Goal: Download file/media: Download file/media

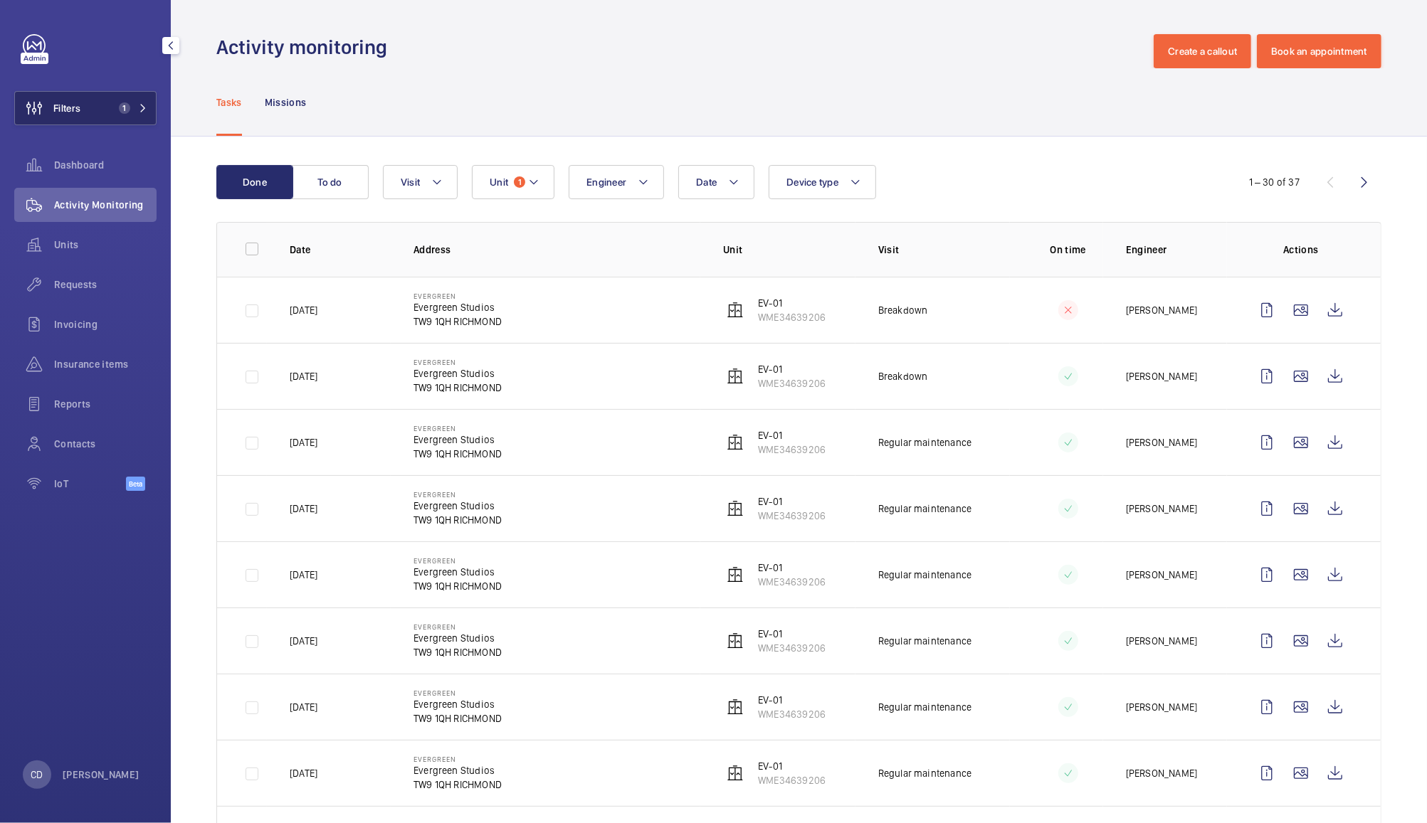
click at [93, 110] on button "Filters 1" at bounding box center [85, 108] width 142 height 34
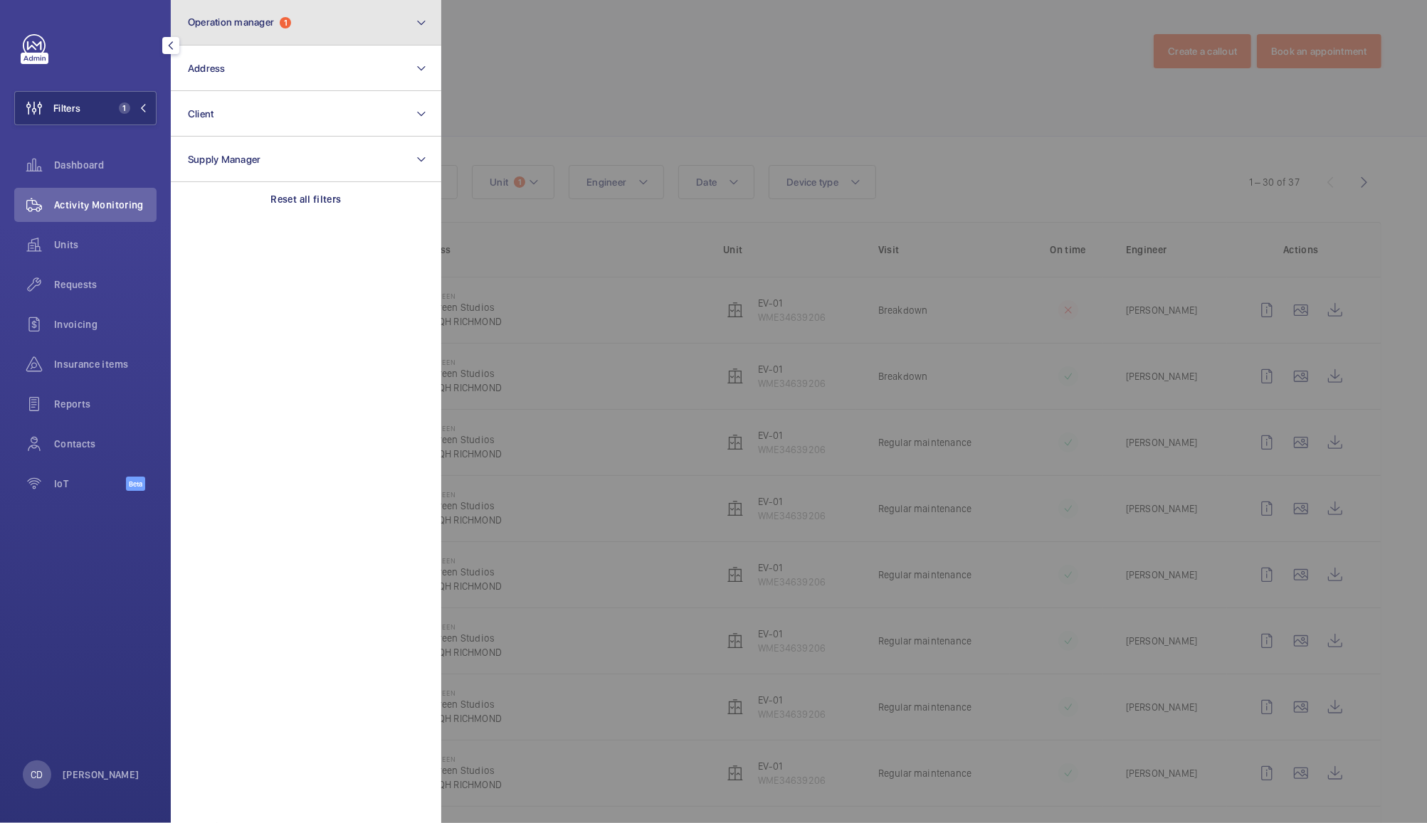
click at [268, 26] on span "Operation manager" at bounding box center [231, 21] width 86 height 11
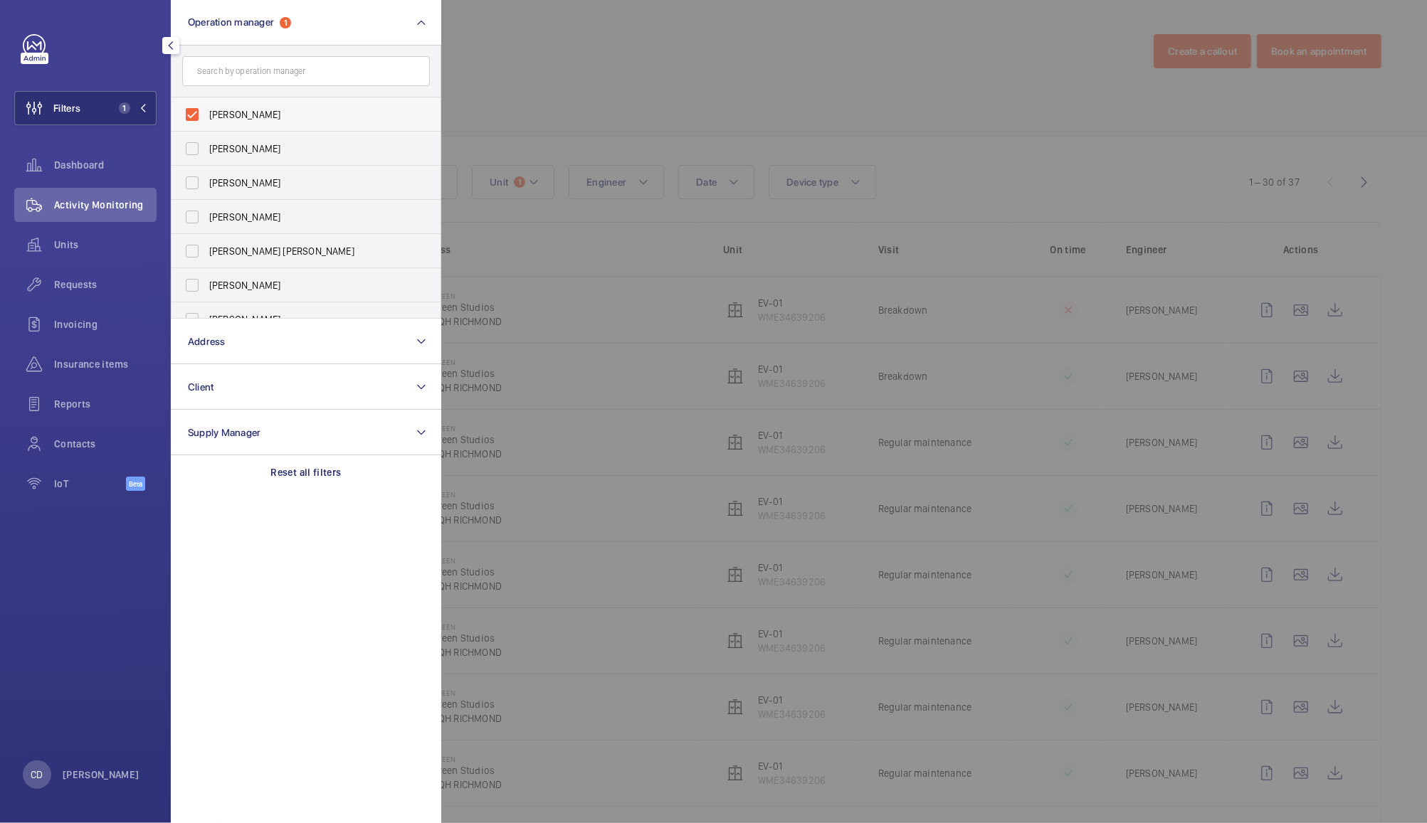
click at [195, 119] on label "[PERSON_NAME]" at bounding box center [295, 114] width 248 height 34
click at [195, 119] on input "[PERSON_NAME]" at bounding box center [192, 114] width 28 height 28
checkbox input "false"
click at [521, 91] on div at bounding box center [1154, 411] width 1427 height 823
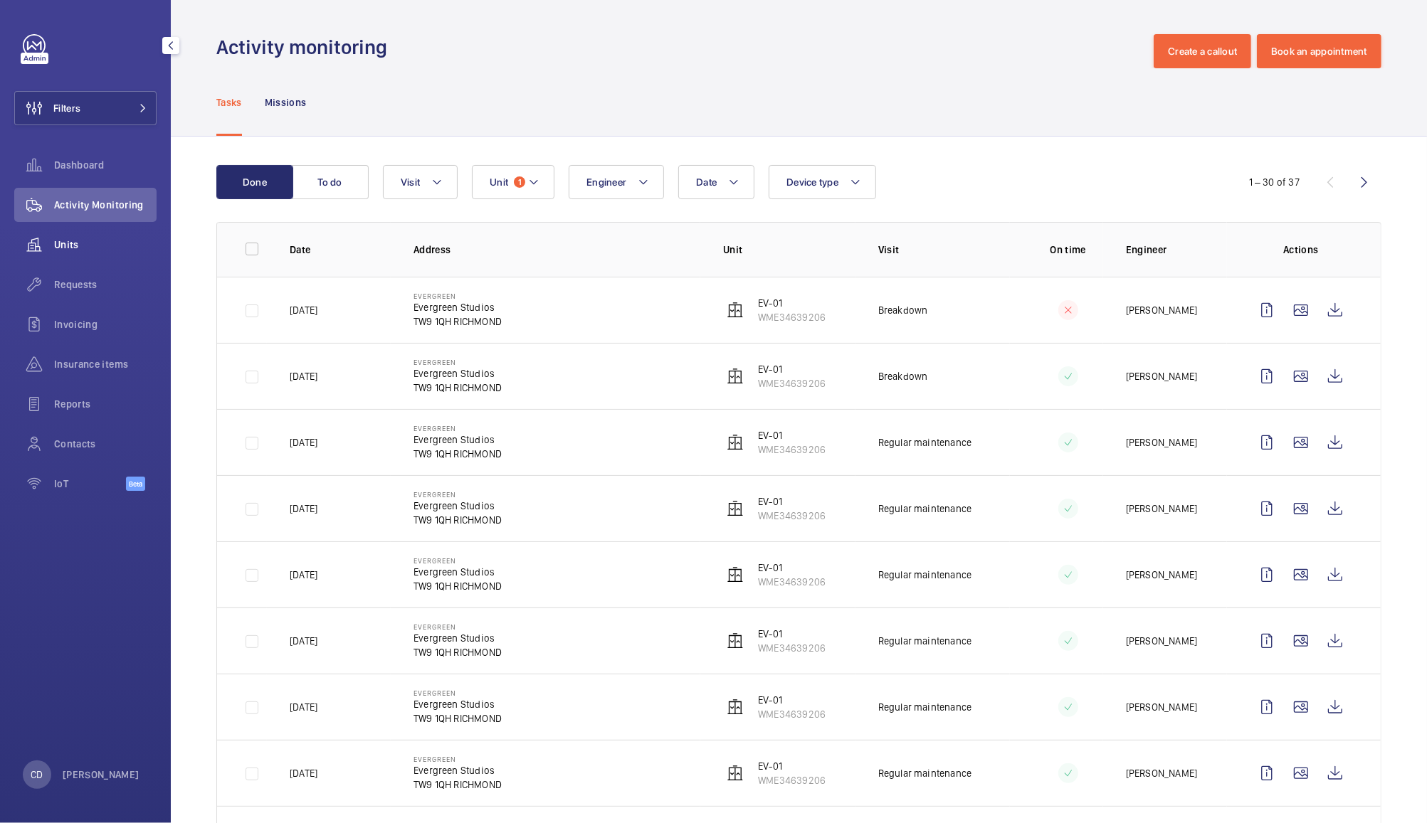
click at [69, 241] on span "Units" at bounding box center [105, 245] width 102 height 14
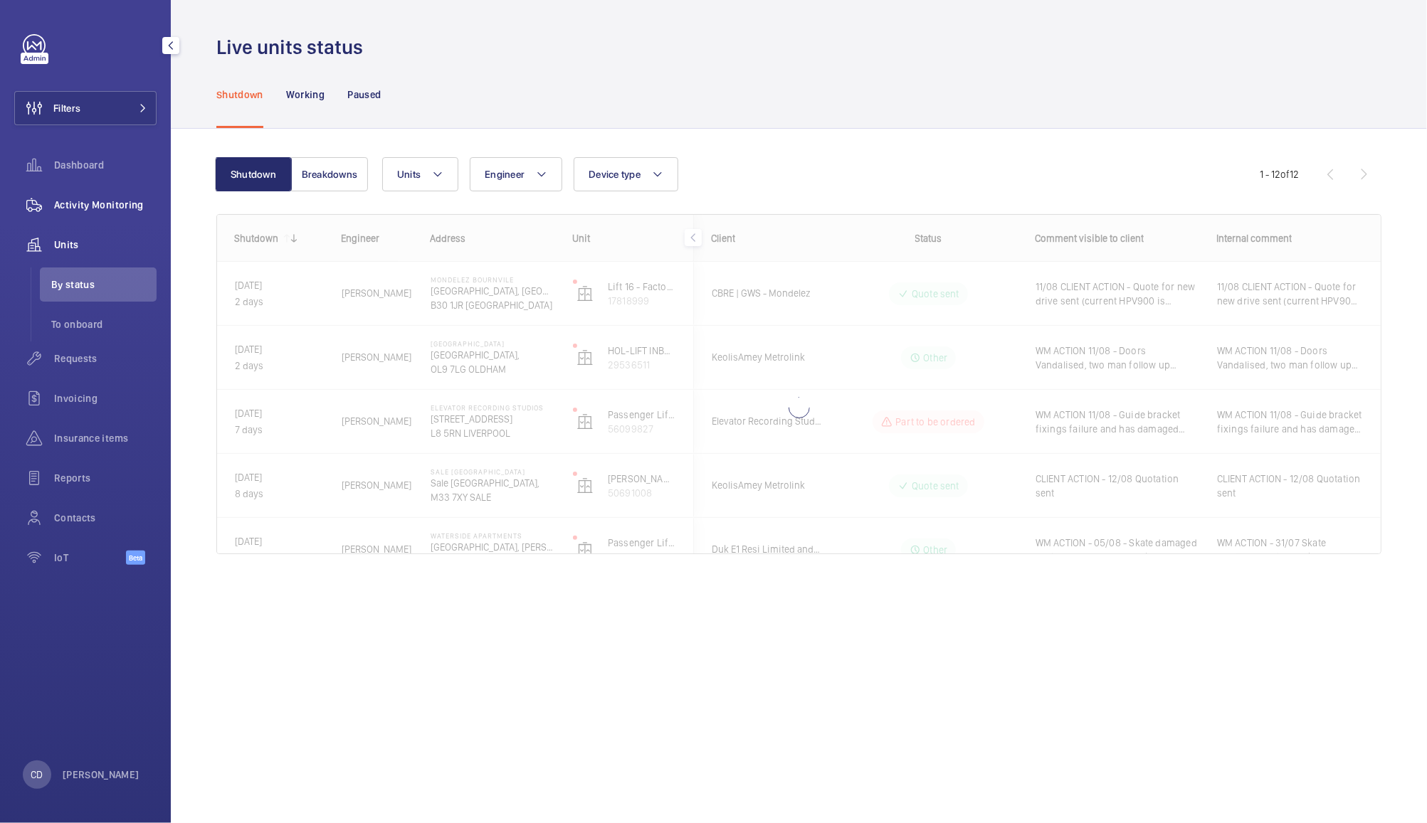
click at [85, 204] on span "Activity Monitoring" at bounding box center [105, 205] width 102 height 14
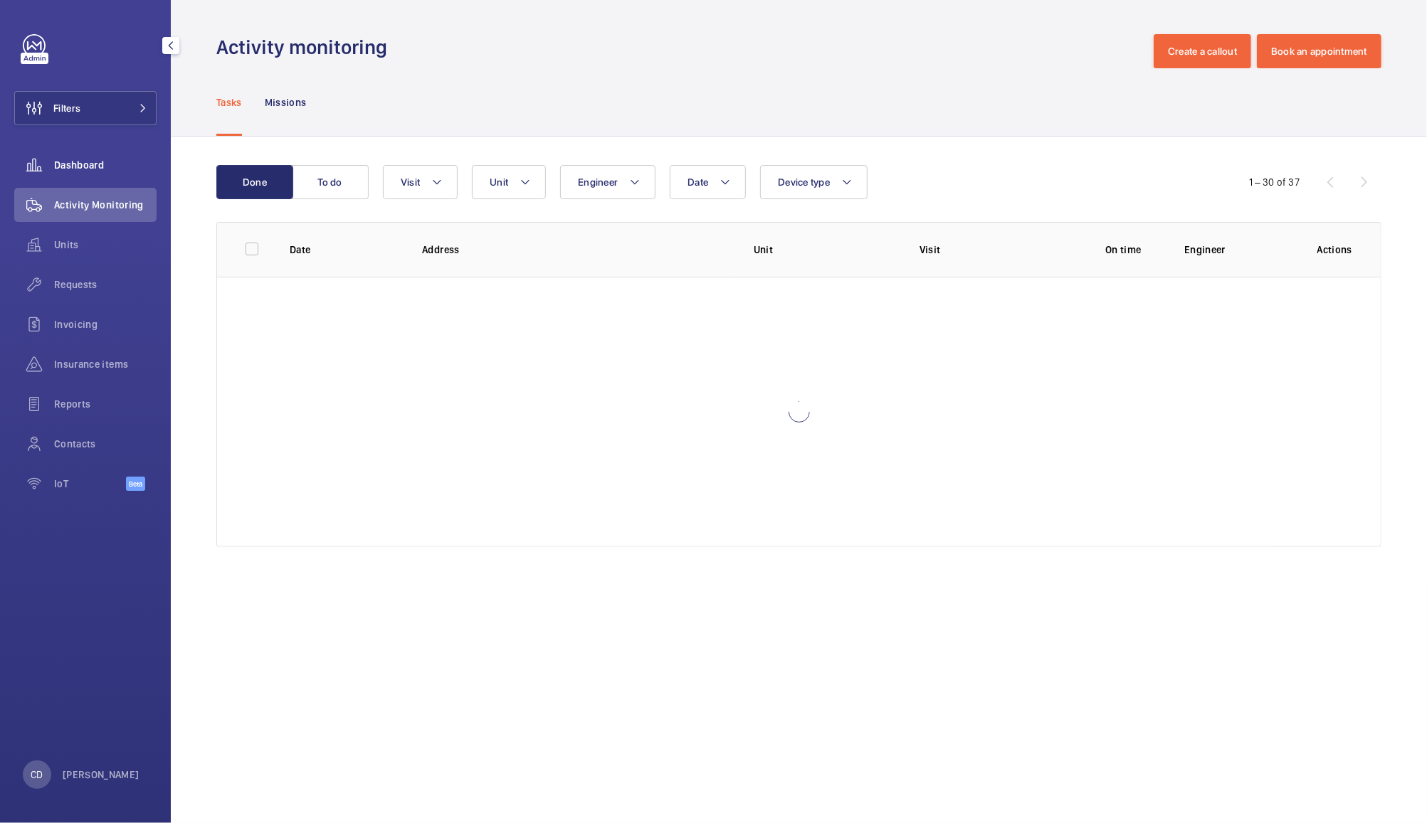
click at [85, 163] on span "Dashboard" at bounding box center [105, 165] width 102 height 14
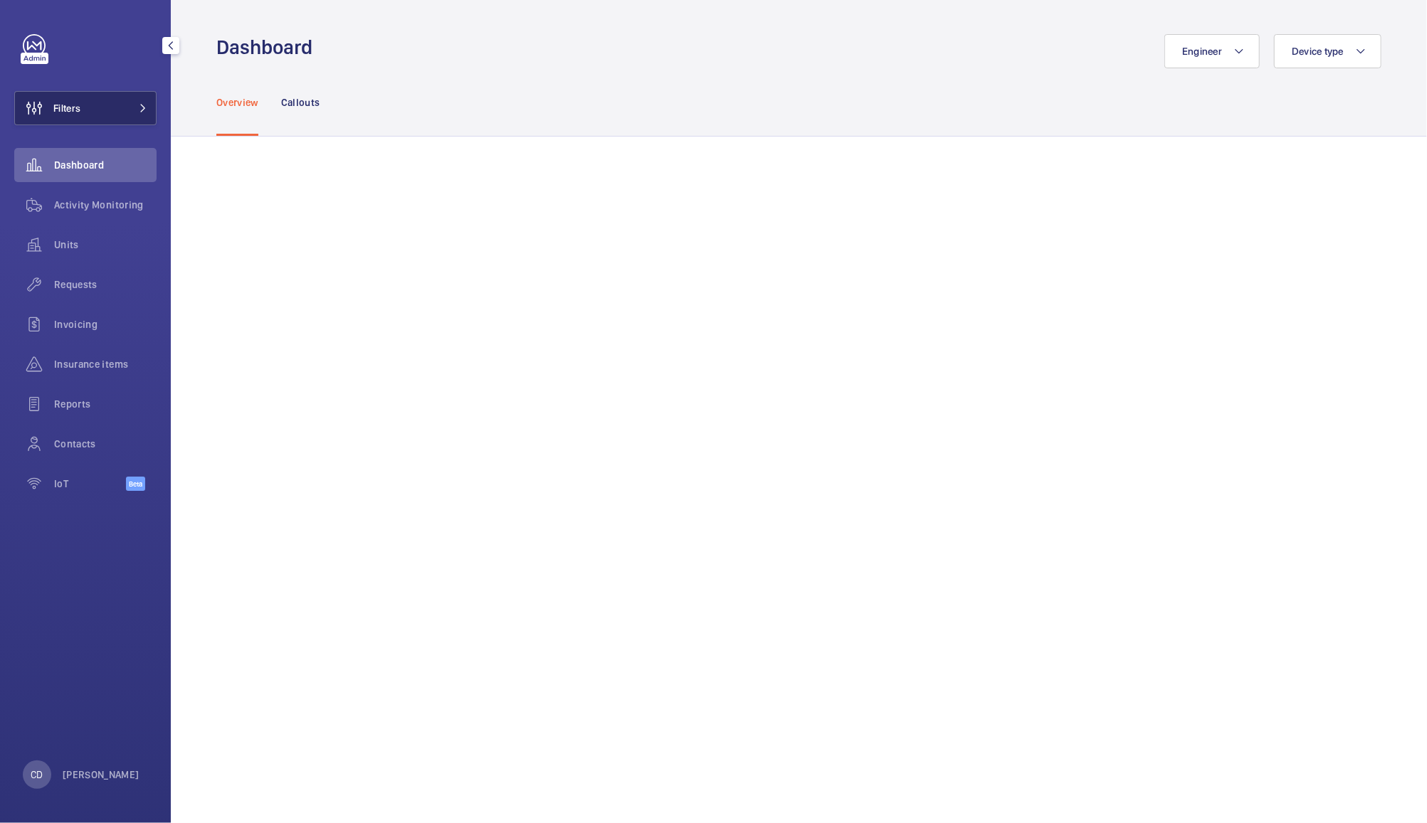
click at [91, 104] on button "Filters" at bounding box center [85, 108] width 142 height 34
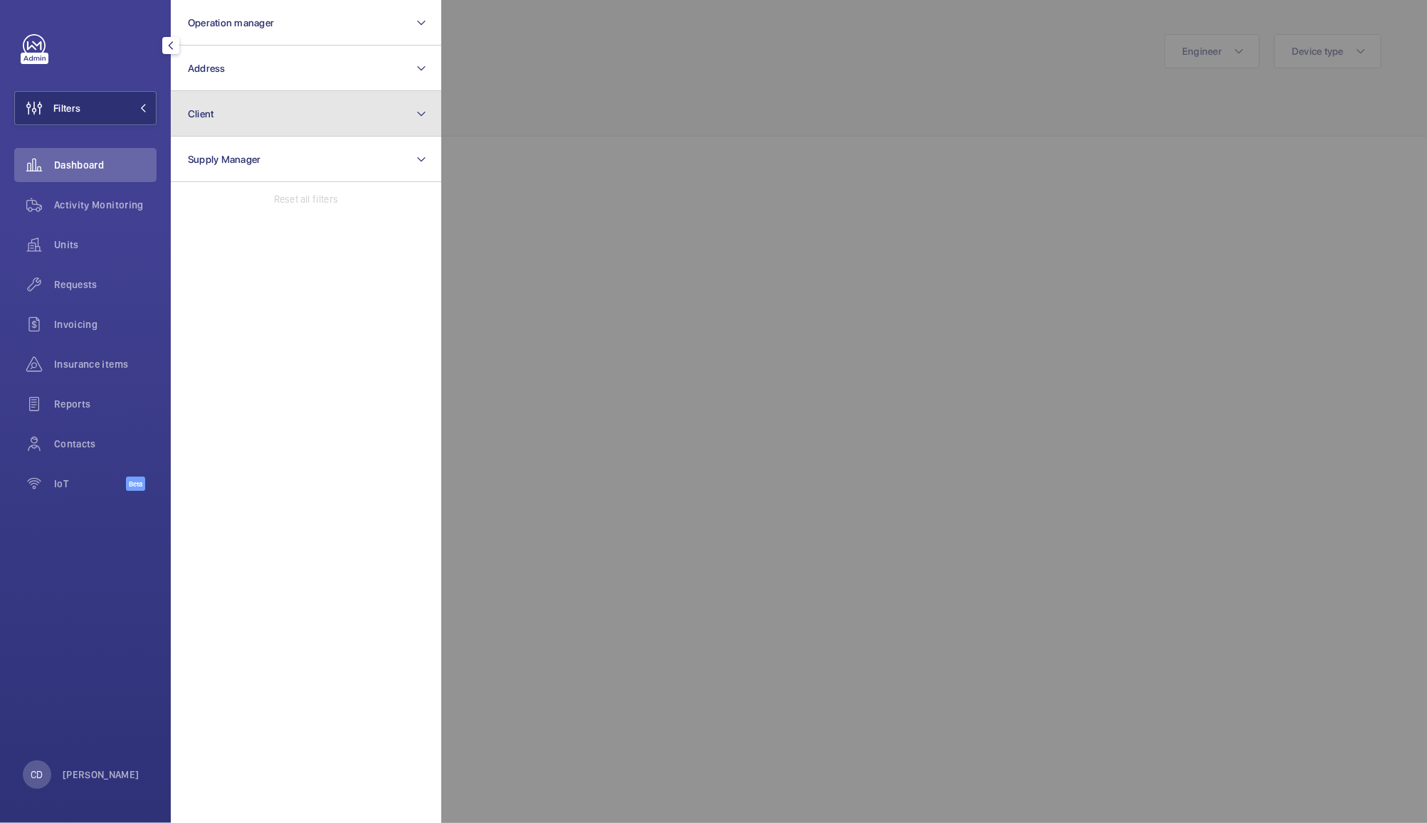
click at [261, 120] on button "Client" at bounding box center [306, 114] width 270 height 46
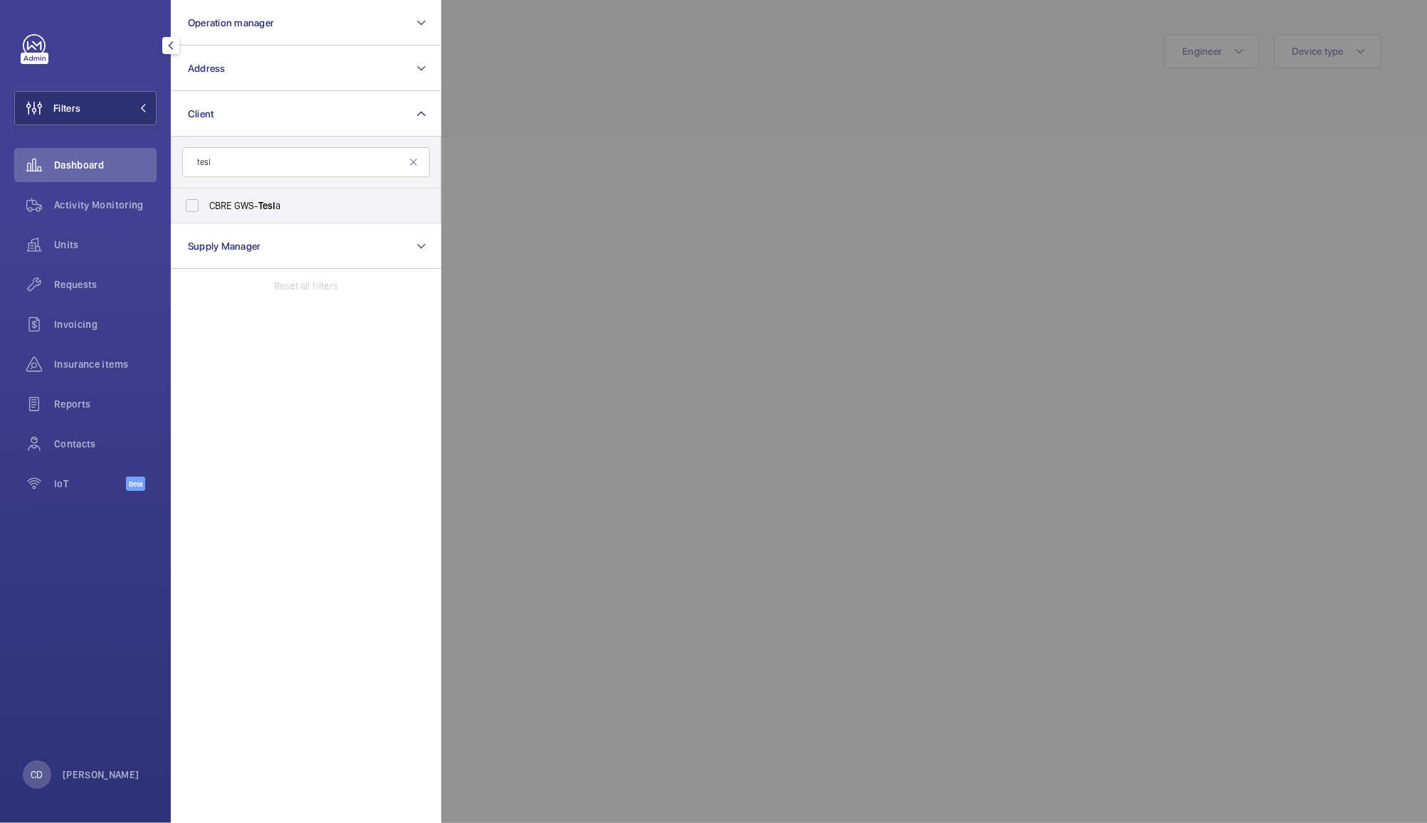
type input "tesl"
click at [371, 199] on span "CBRE GWS- Tesl a" at bounding box center [307, 206] width 196 height 14
click at [206, 199] on input "CBRE GWS- Tesl a" at bounding box center [192, 205] width 28 height 28
checkbox input "true"
click at [616, 88] on div at bounding box center [1154, 411] width 1427 height 823
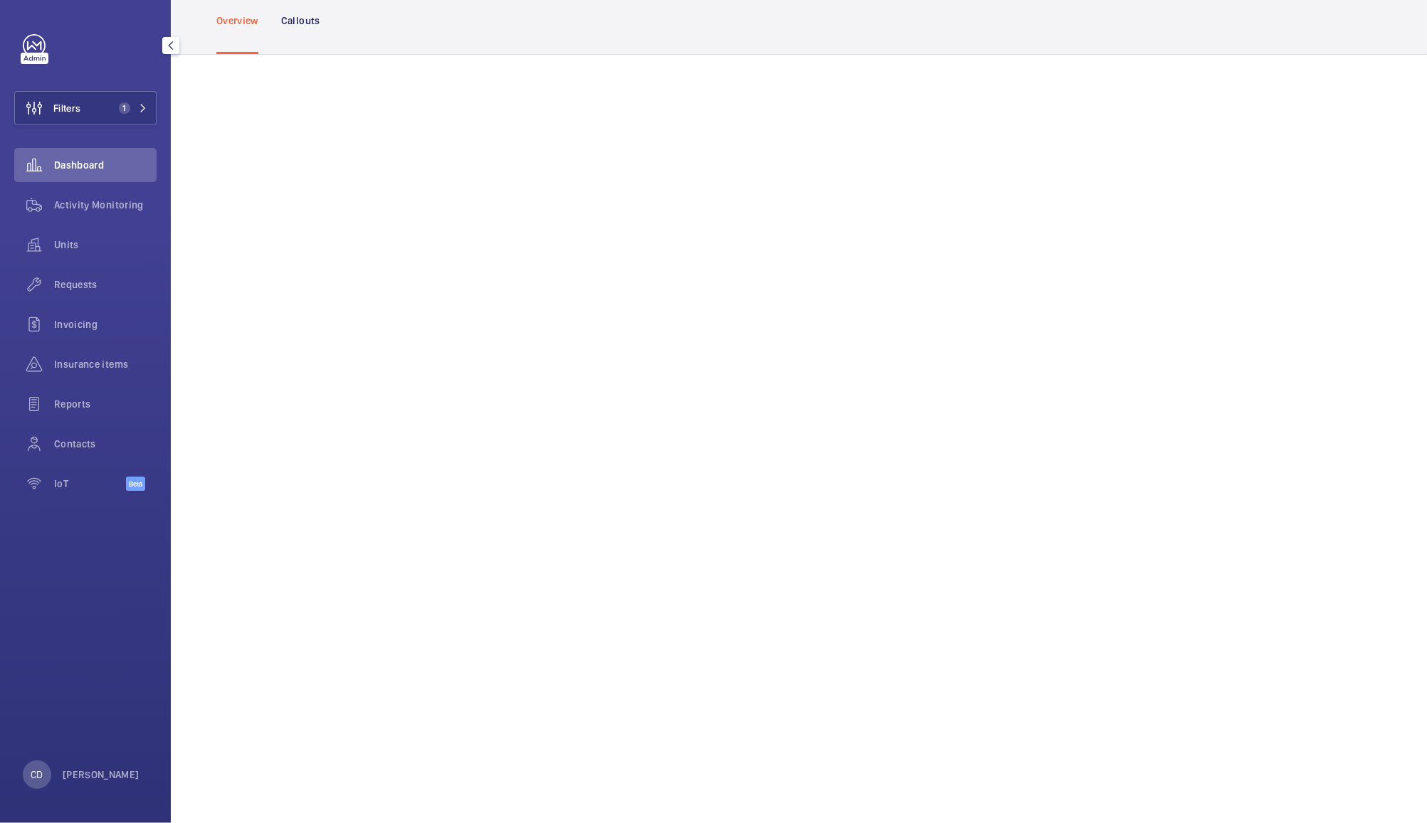
scroll to position [78, 0]
click at [79, 204] on span "Activity Monitoring" at bounding box center [105, 205] width 102 height 14
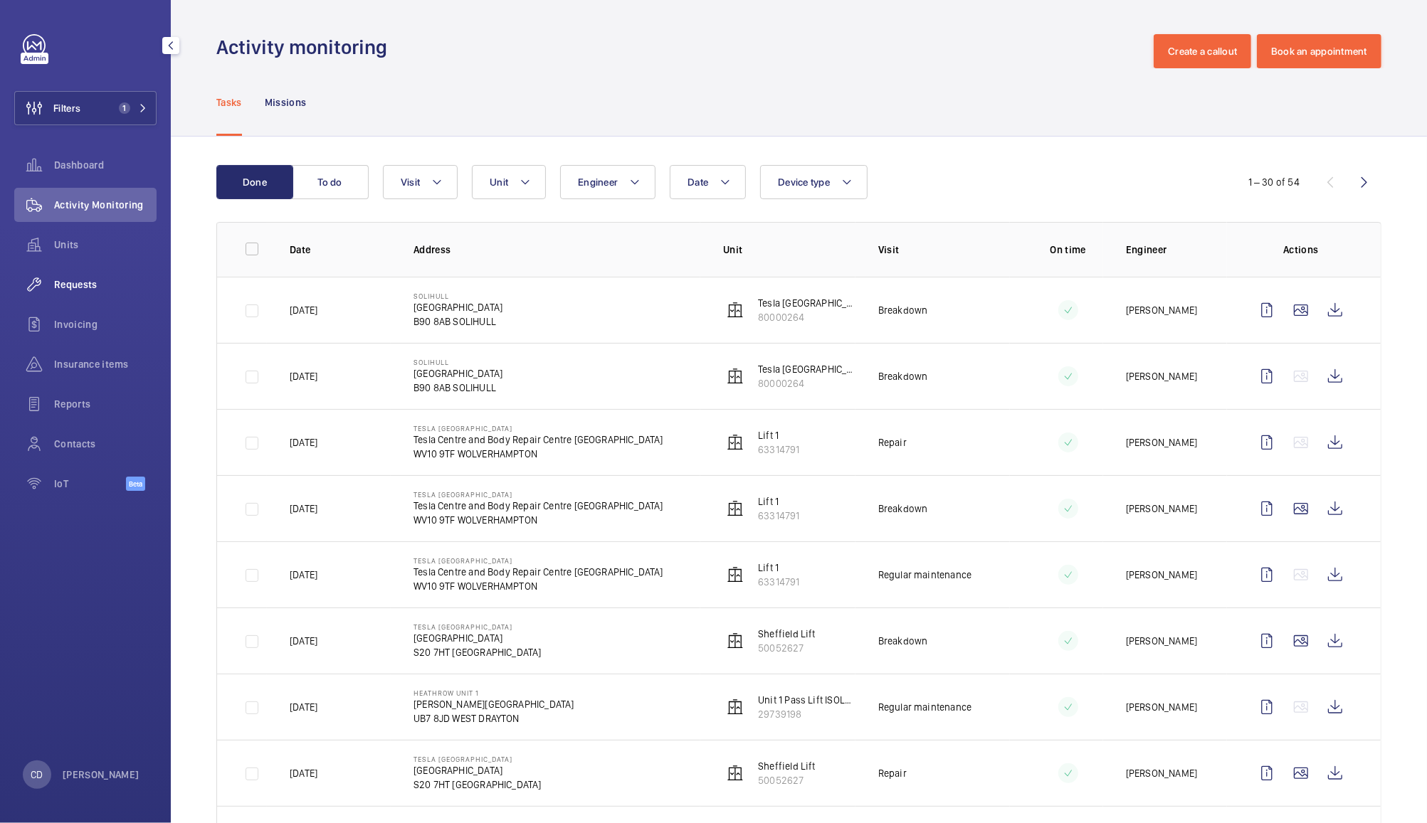
click at [58, 278] on span "Requests" at bounding box center [105, 285] width 102 height 14
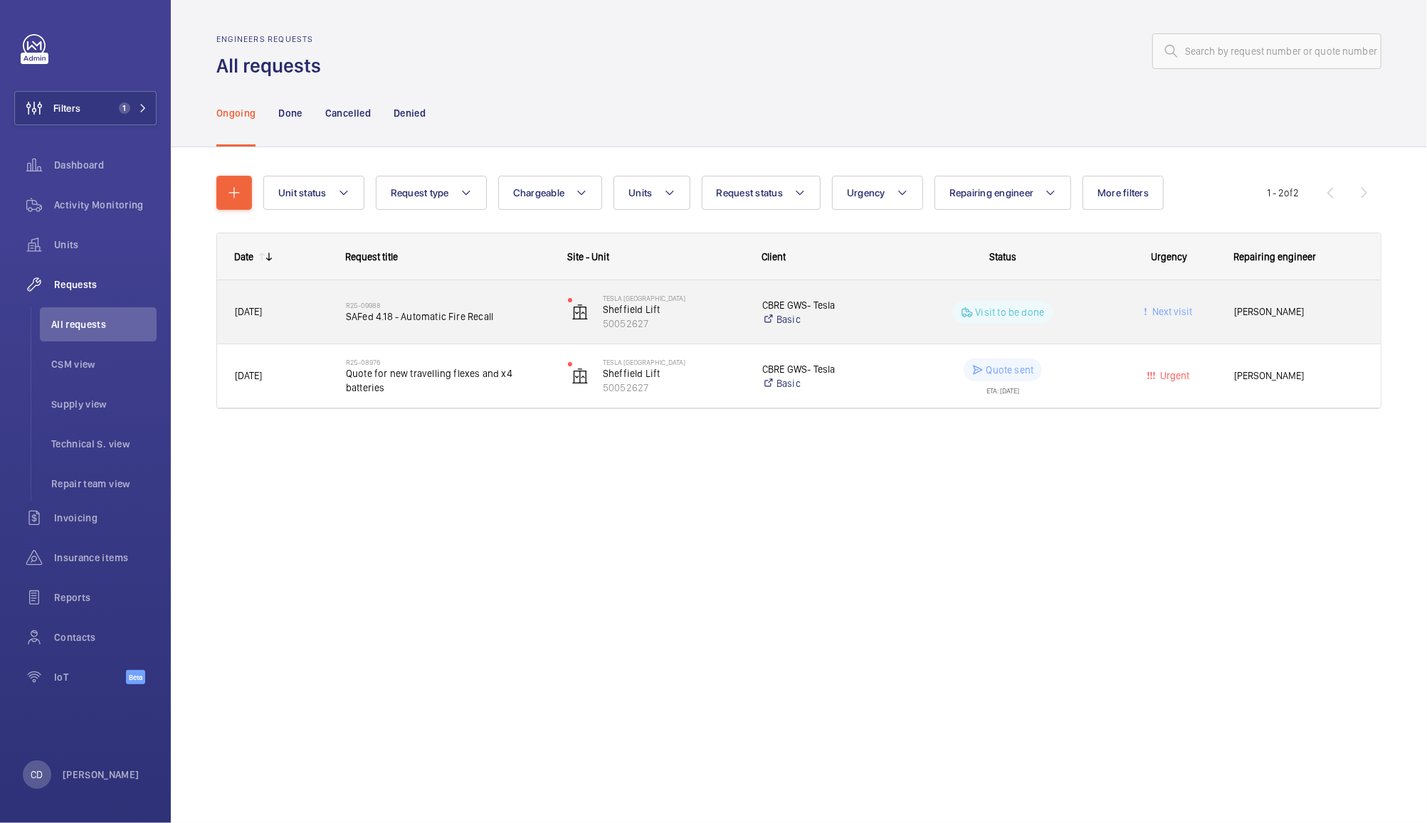
click at [1040, 319] on p "Visit to be done" at bounding box center [1010, 312] width 69 height 14
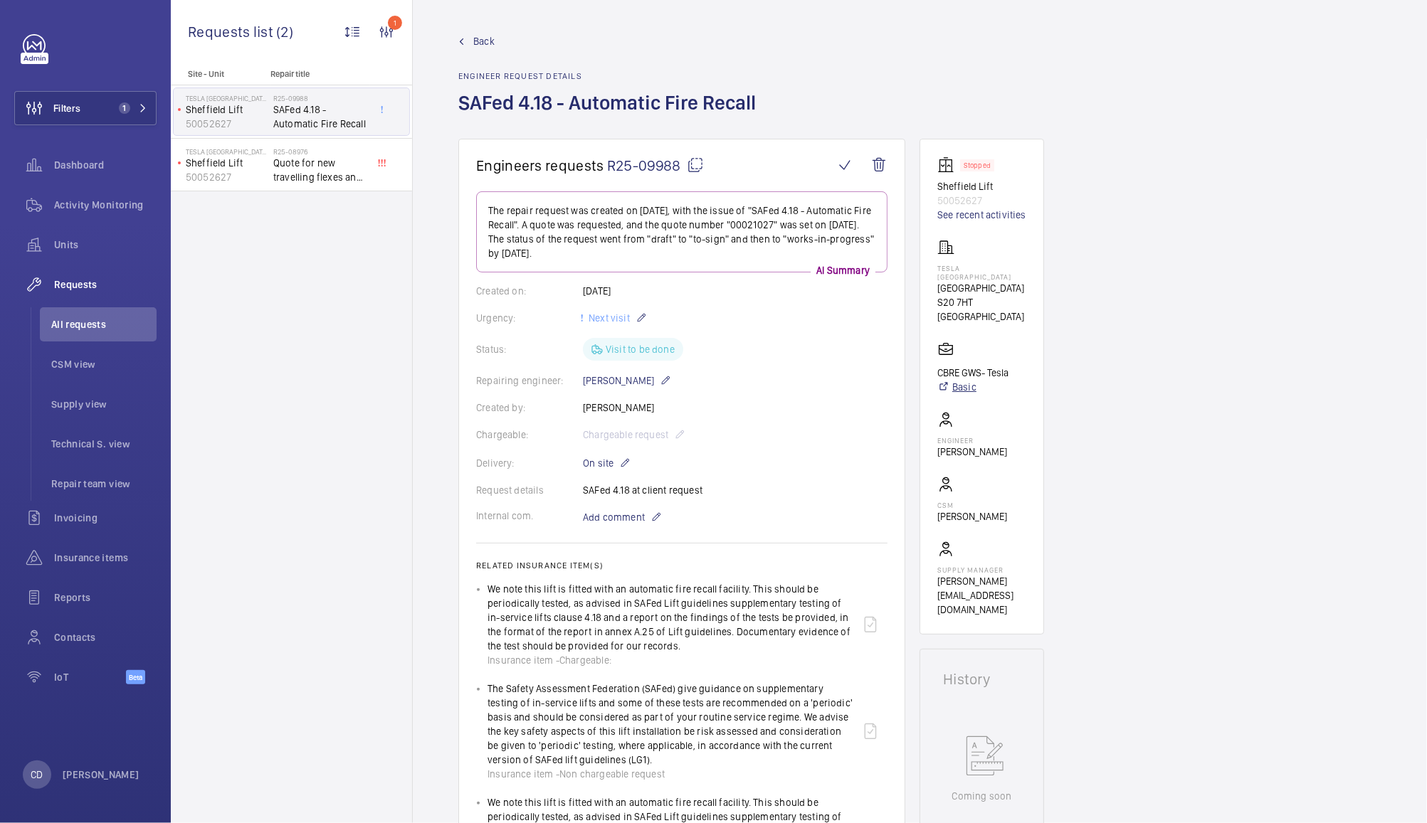
click at [962, 381] on link "Basic" at bounding box center [972, 387] width 71 height 14
click at [102, 203] on span "Activity Monitoring" at bounding box center [105, 205] width 102 height 14
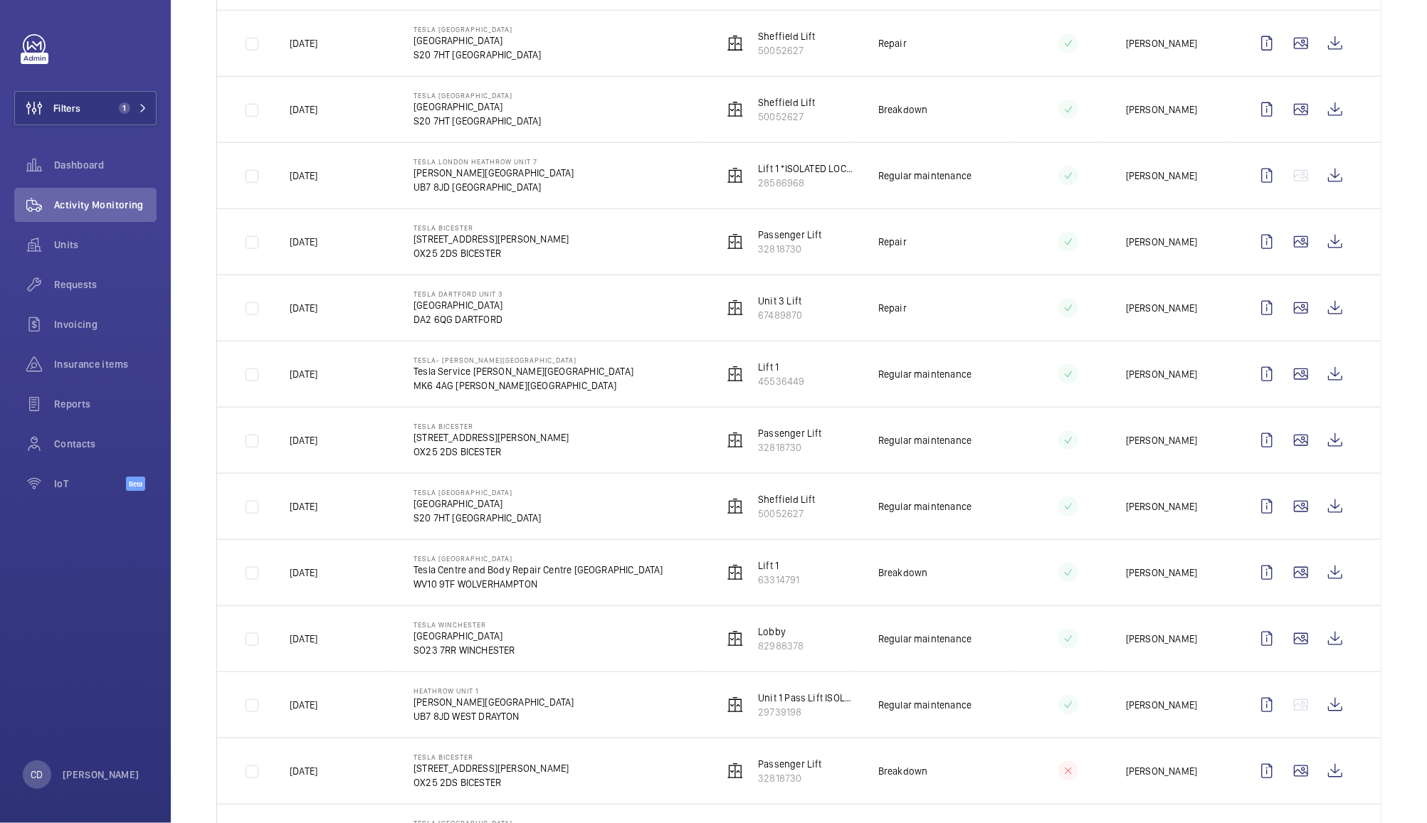
scroll to position [1060, 0]
click at [1330, 521] on wm-front-icon-button at bounding box center [1335, 507] width 34 height 34
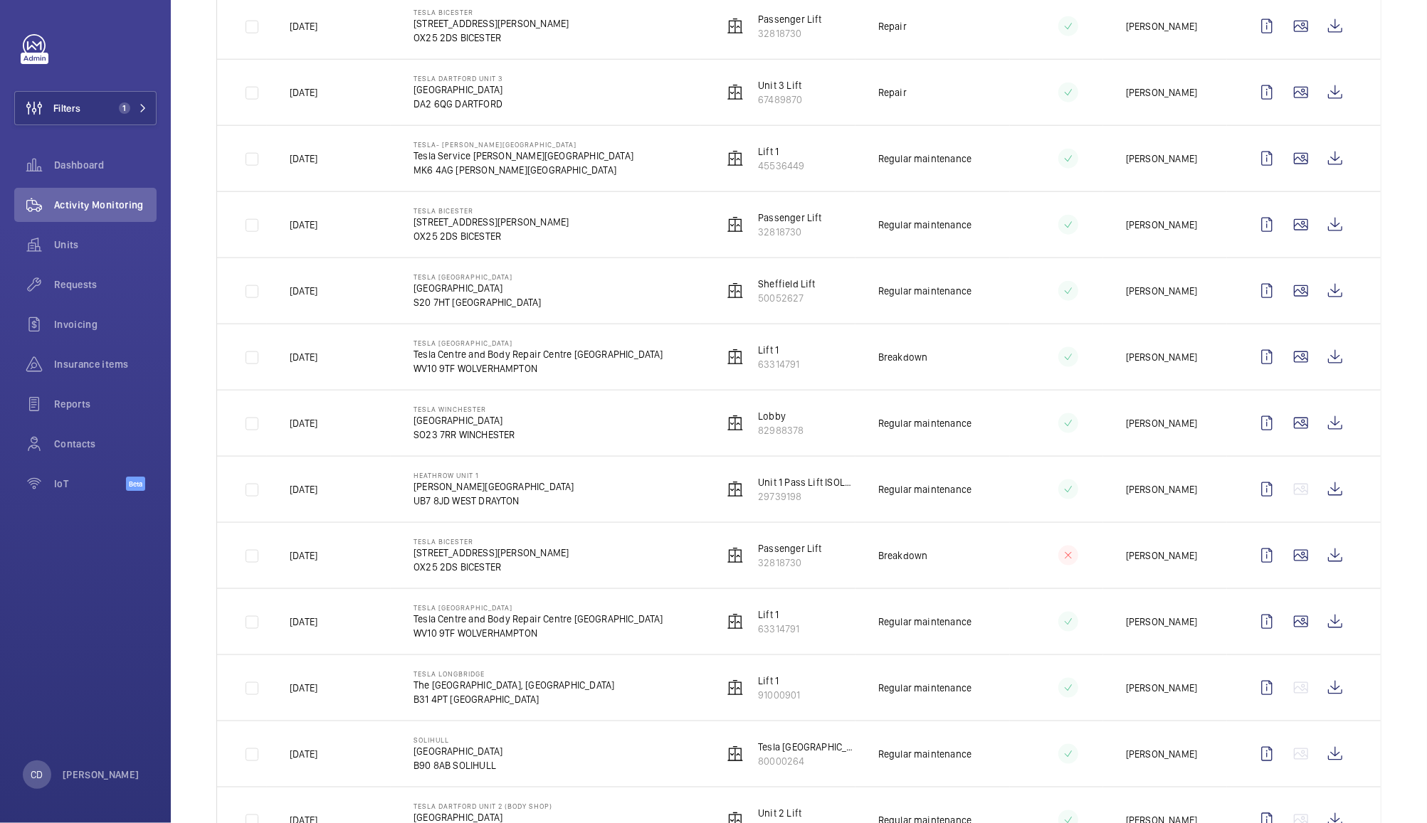
scroll to position [1272, 0]
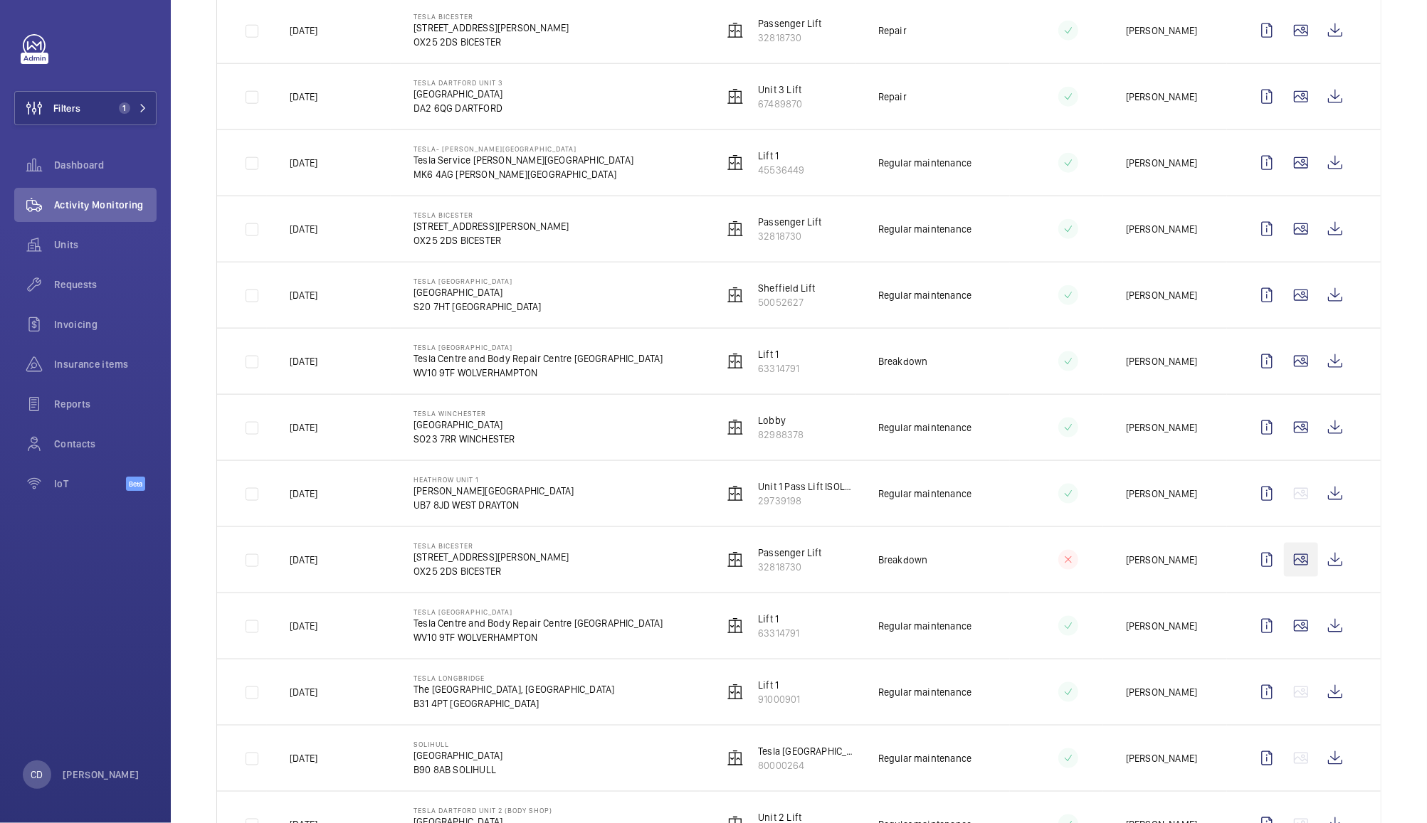
click at [1292, 571] on wm-front-icon-button at bounding box center [1301, 560] width 34 height 34
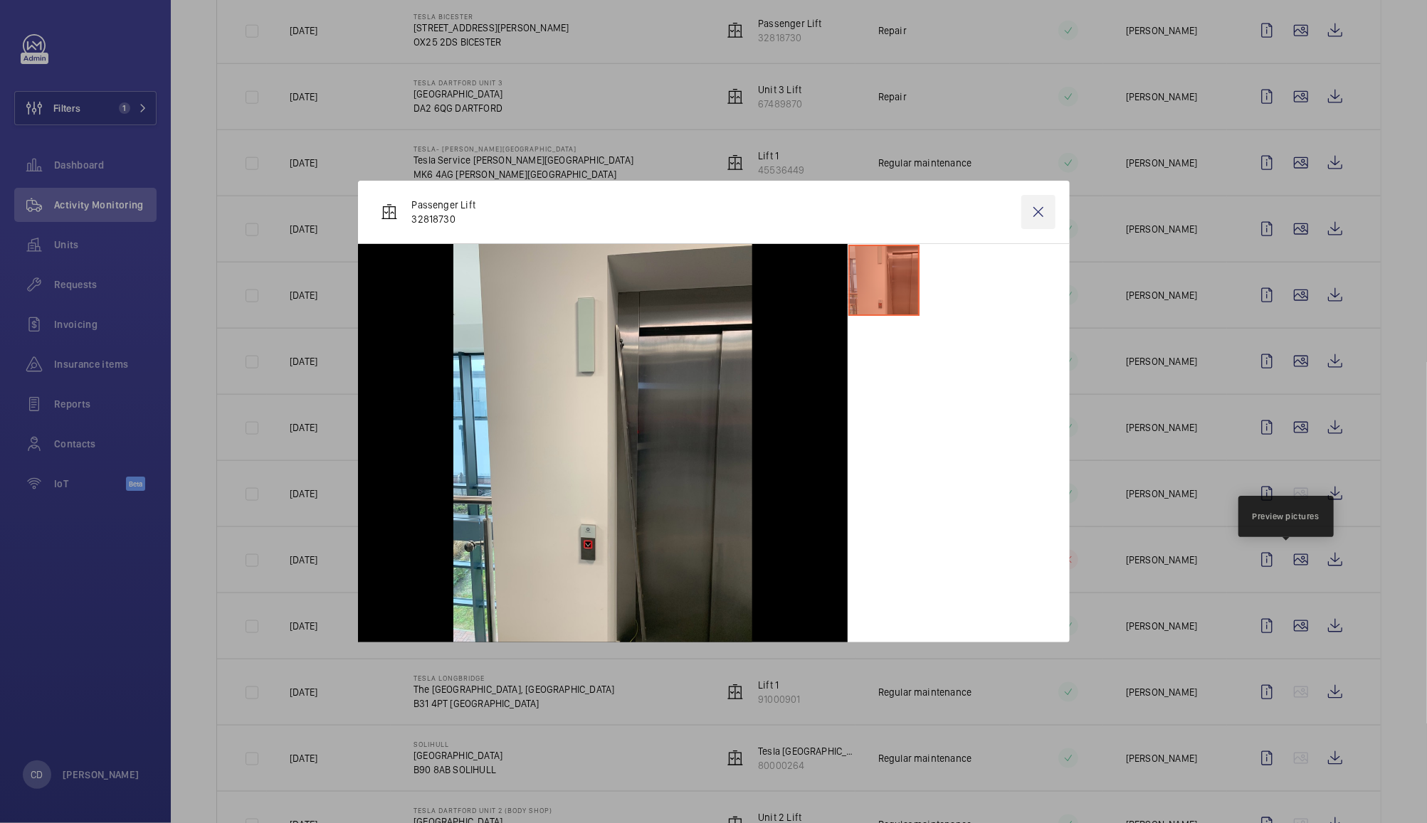
click at [1031, 217] on wm-front-icon-button at bounding box center [1038, 212] width 34 height 34
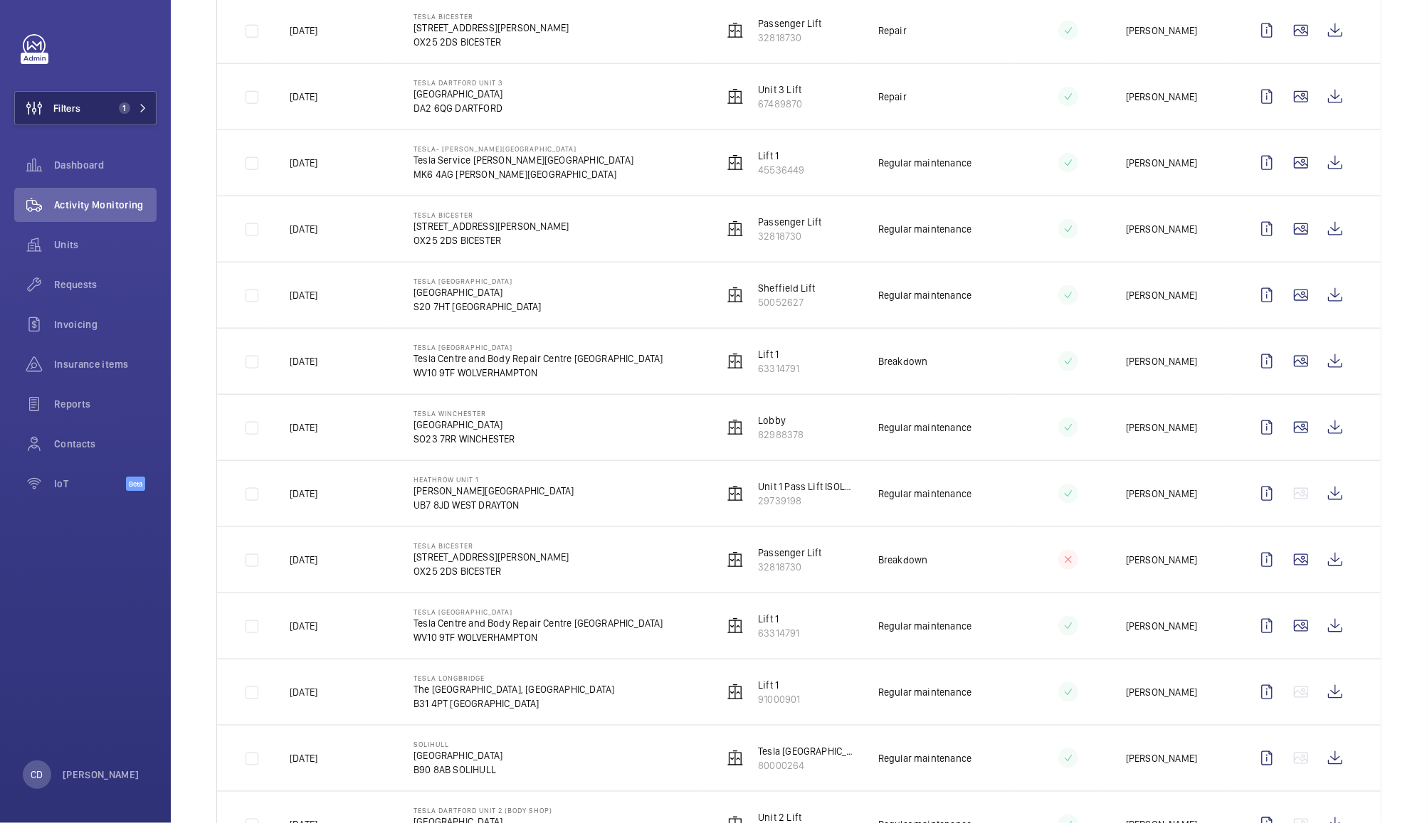
click at [132, 45] on div at bounding box center [90, 45] width 134 height 23
click at [85, 121] on button "Filters 1" at bounding box center [85, 108] width 142 height 34
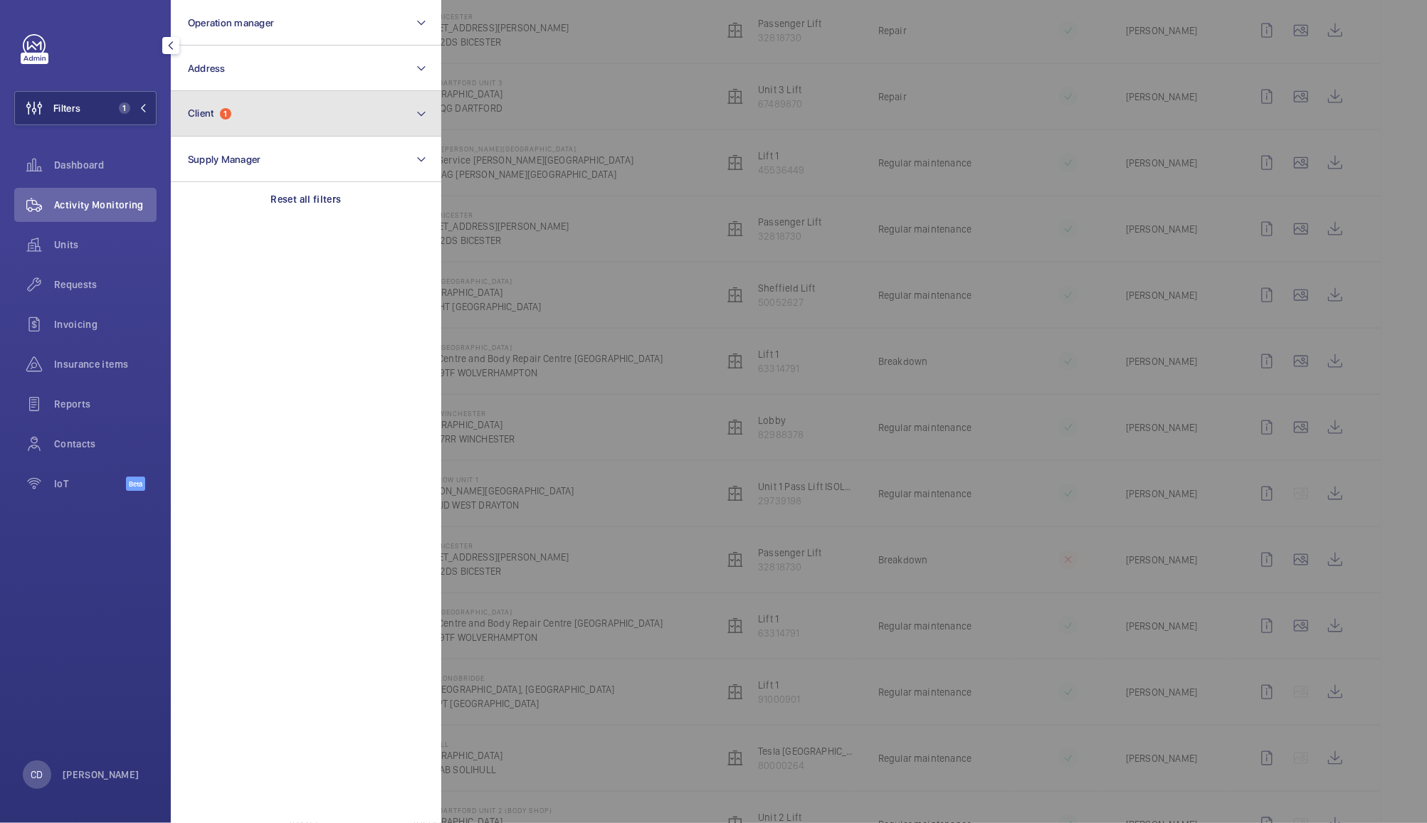
click at [266, 105] on button "Client 1" at bounding box center [306, 114] width 270 height 46
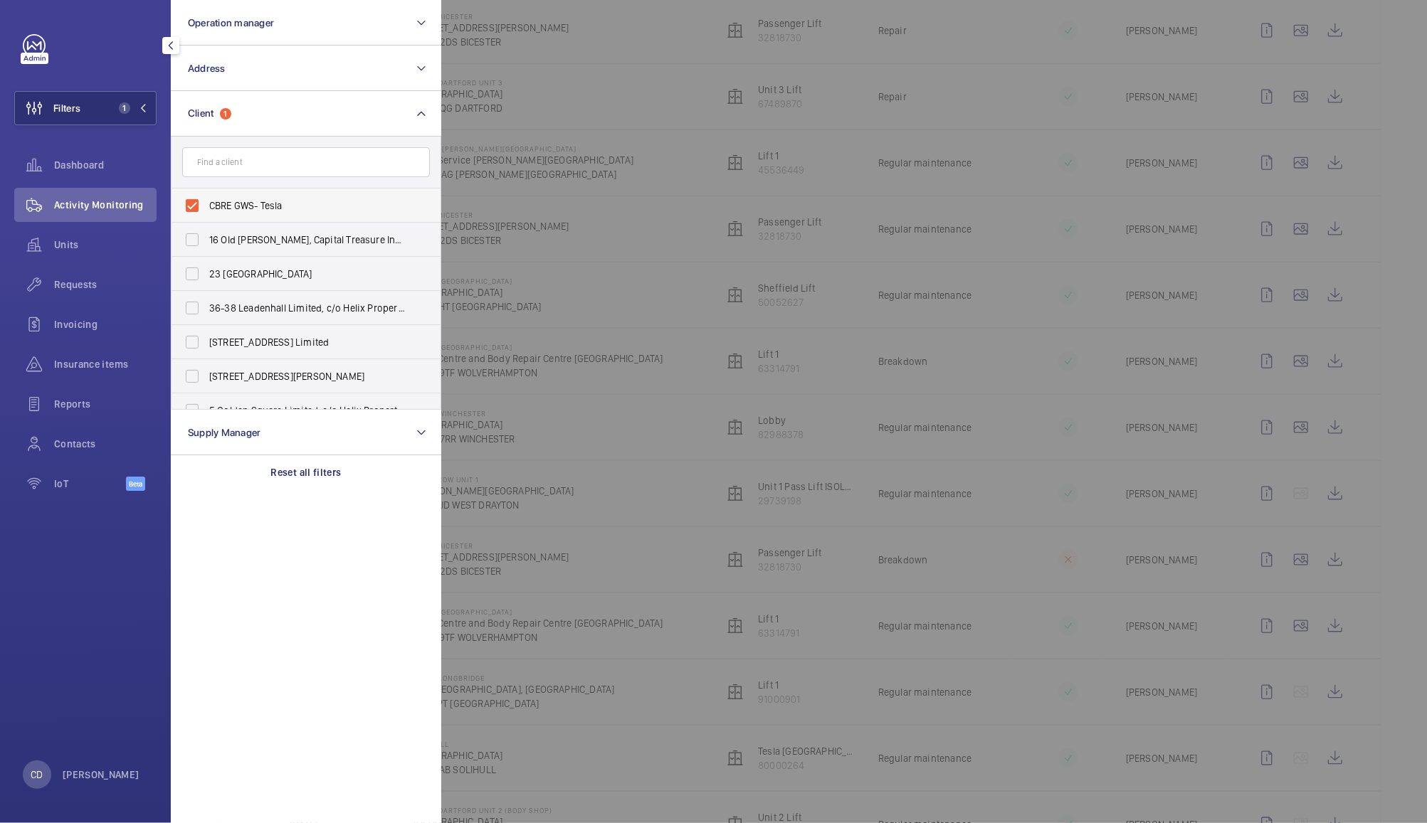
click at [194, 208] on label "CBRE GWS- Tesla" at bounding box center [295, 206] width 248 height 34
click at [194, 208] on input "CBRE GWS- Tesla" at bounding box center [192, 205] width 28 height 28
checkbox input "false"
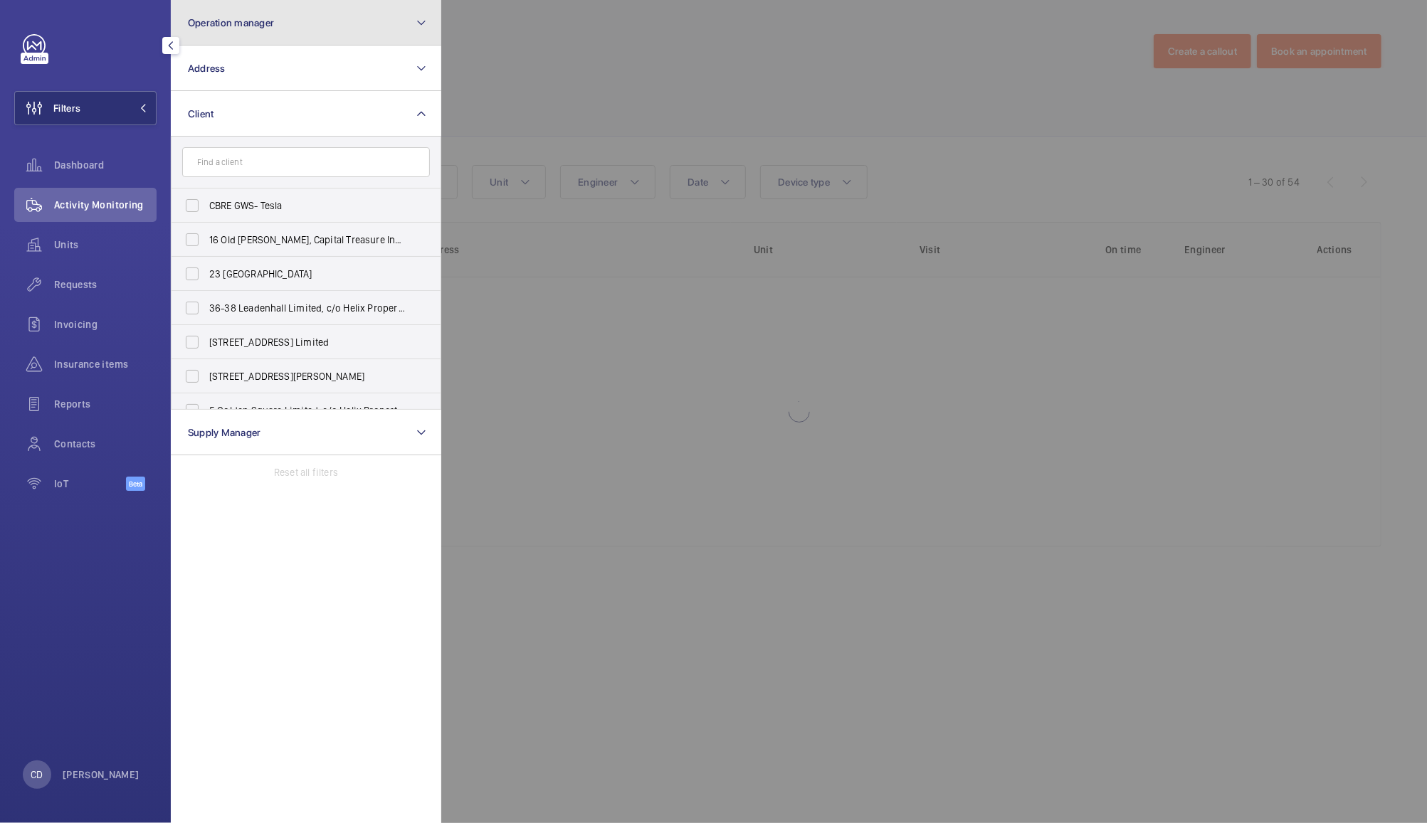
click at [313, 14] on button "Operation manager" at bounding box center [306, 23] width 270 height 46
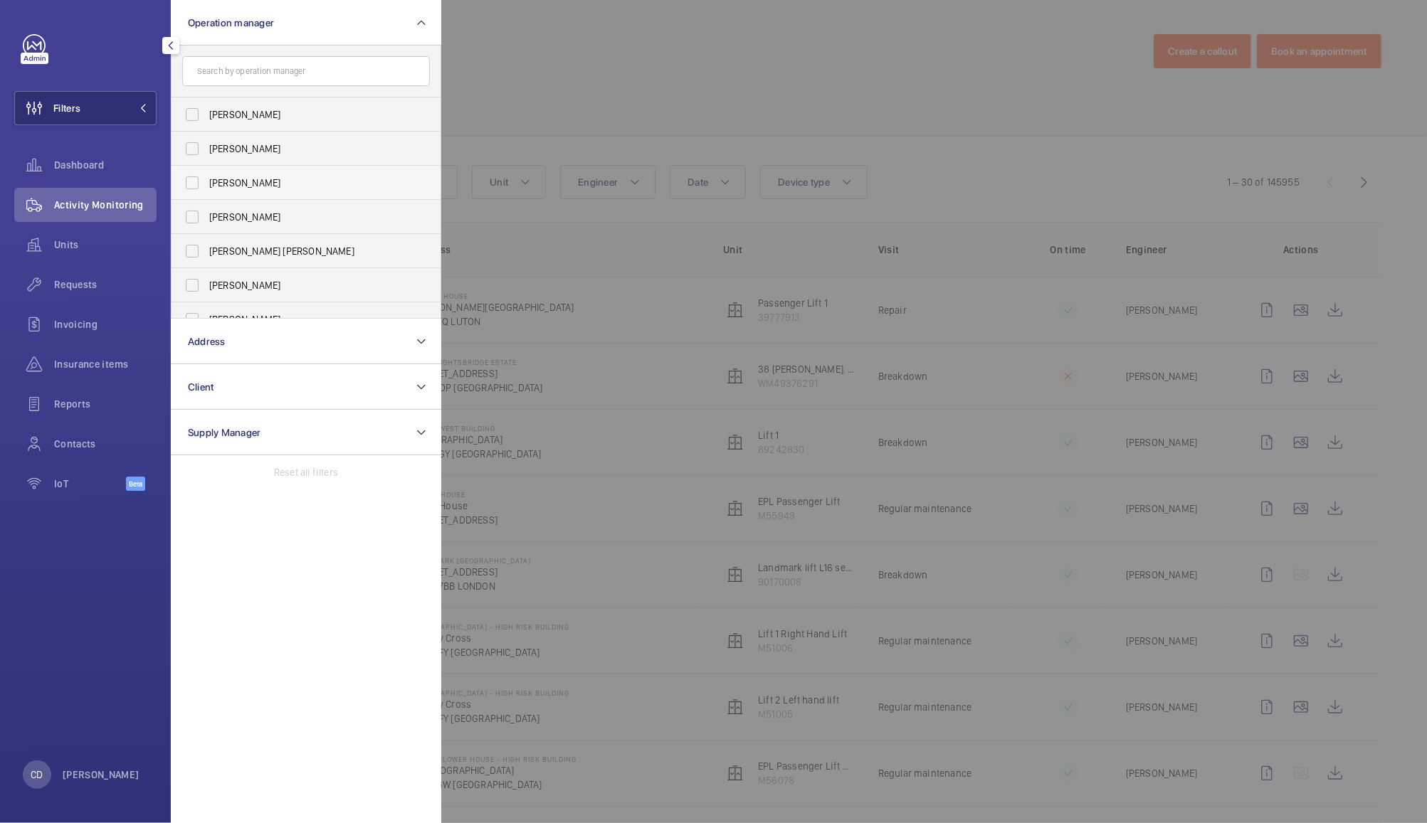
click at [224, 179] on span "[PERSON_NAME]" at bounding box center [307, 183] width 196 height 14
click at [206, 179] on input "[PERSON_NAME]" at bounding box center [192, 183] width 28 height 28
checkbox input "true"
click at [542, 77] on div at bounding box center [1154, 411] width 1427 height 823
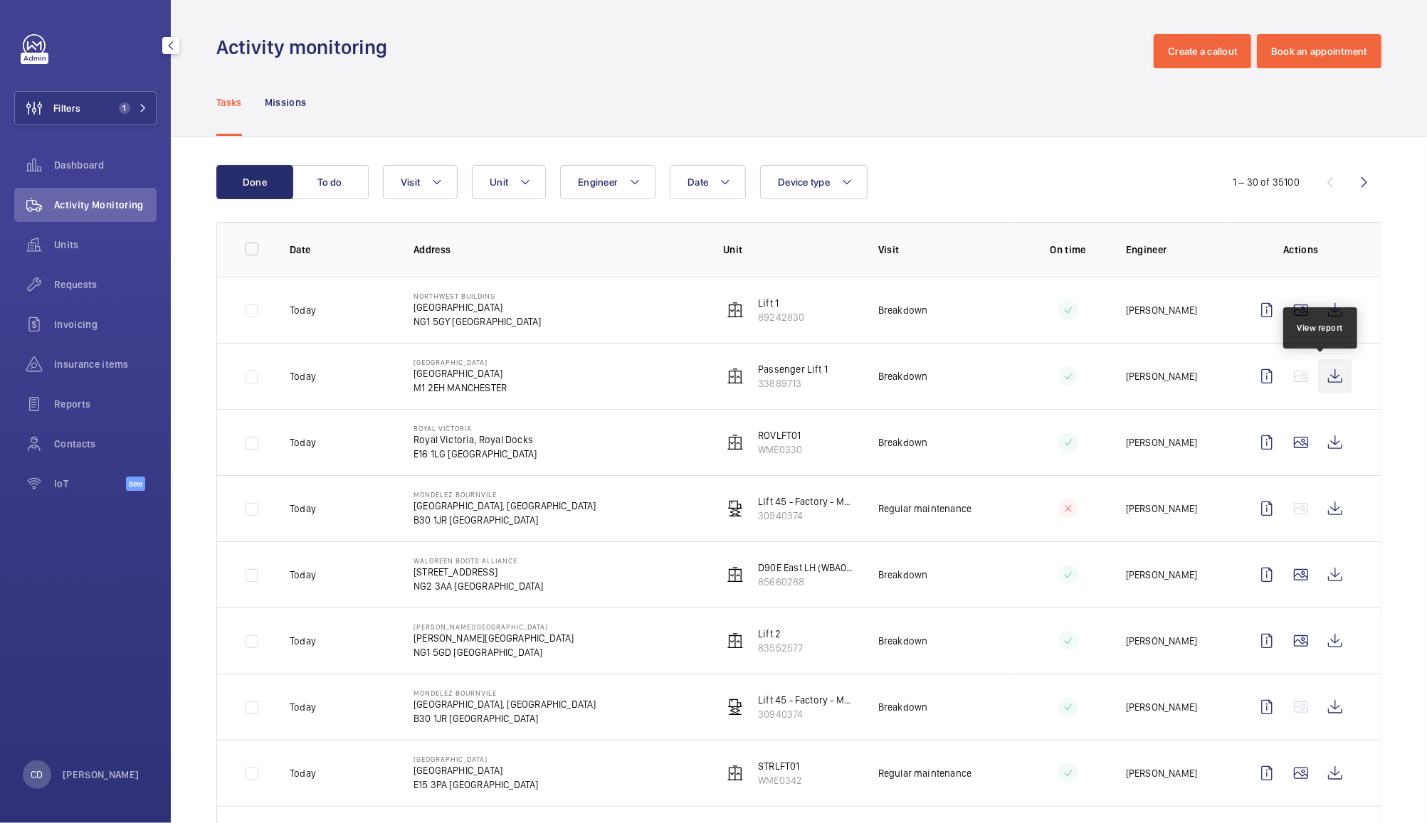
click at [1322, 379] on wm-front-icon-button at bounding box center [1335, 376] width 34 height 34
click at [1292, 310] on wm-front-icon-button at bounding box center [1301, 310] width 34 height 34
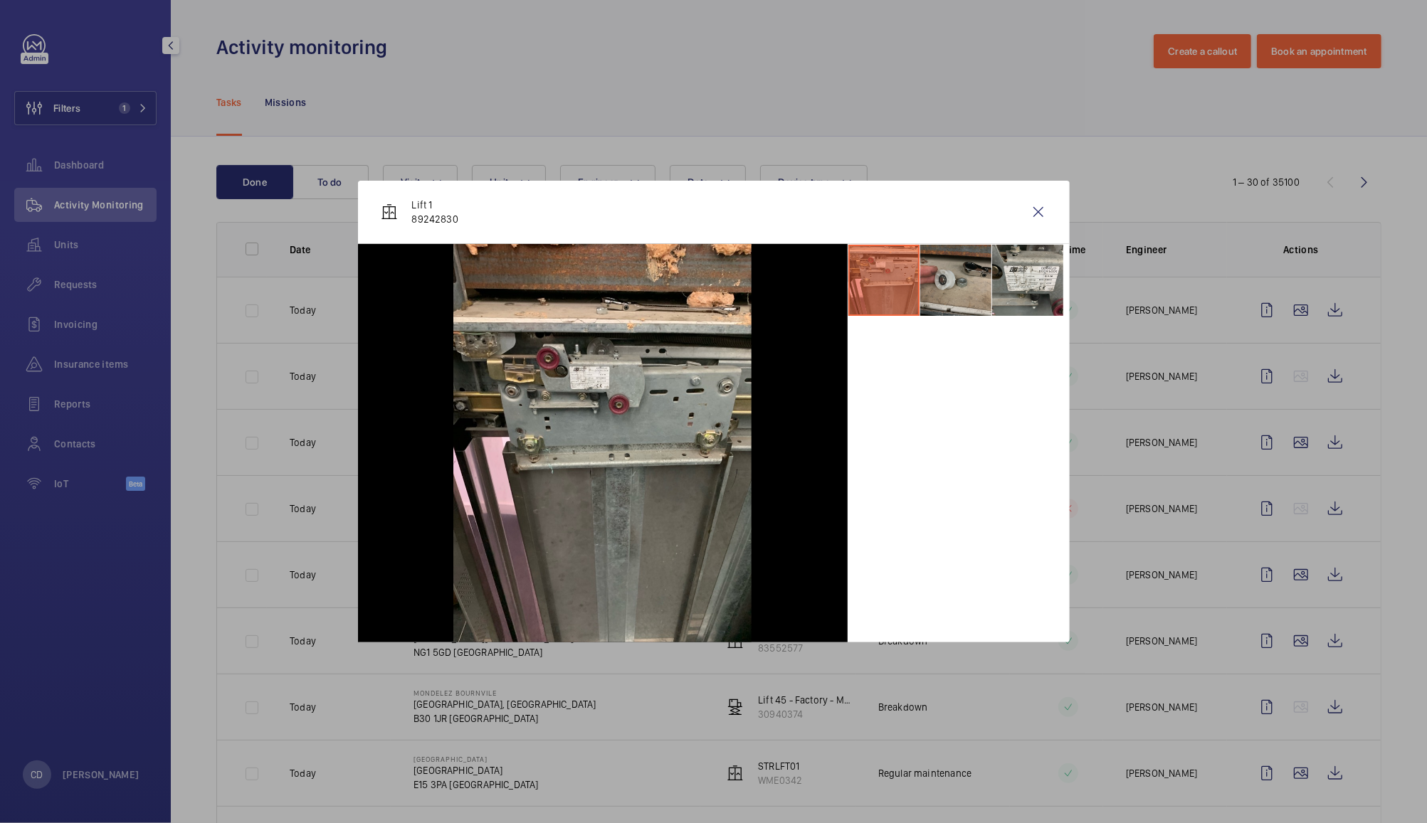
click at [977, 299] on li at bounding box center [955, 280] width 71 height 71
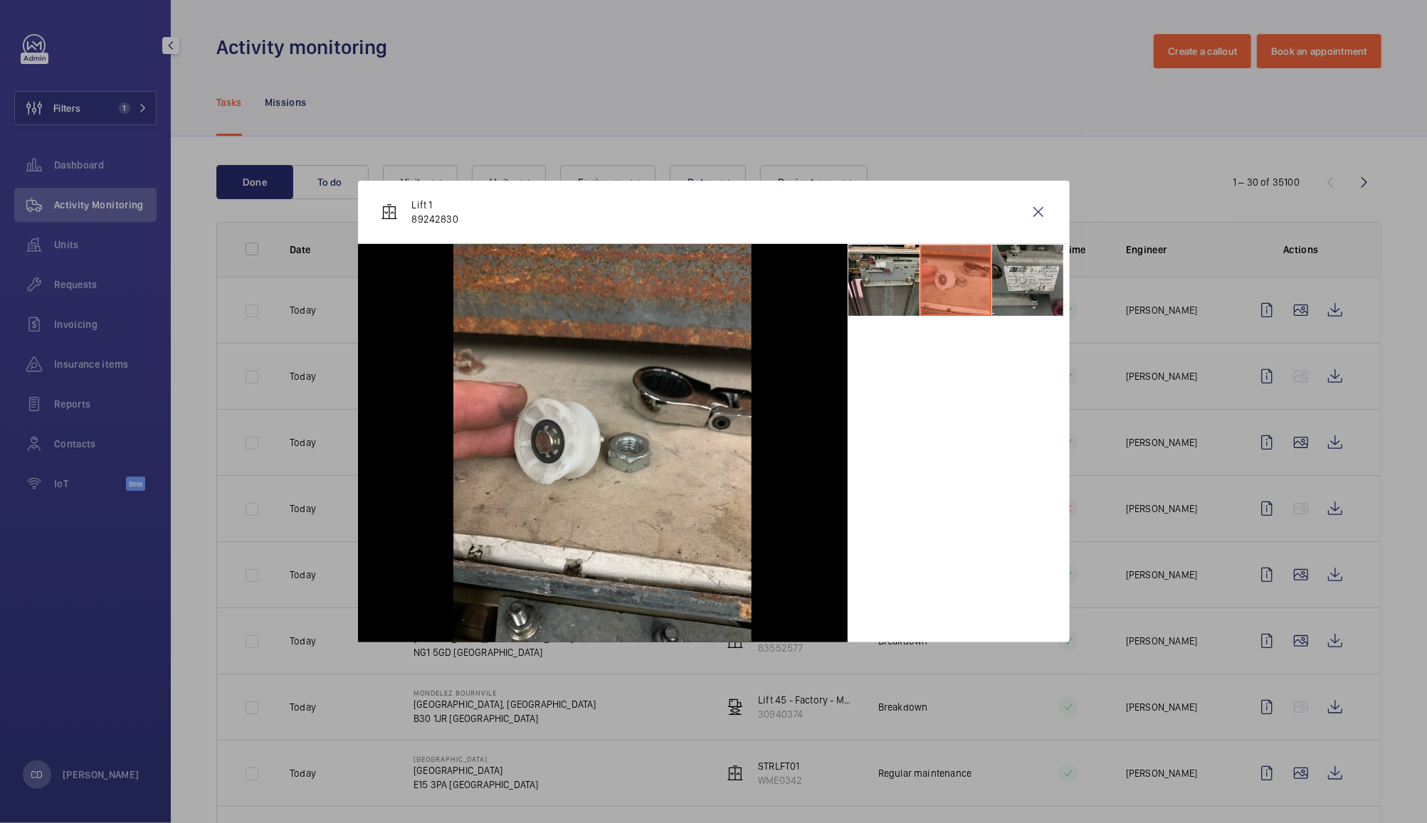
click at [1018, 290] on li at bounding box center [1027, 280] width 71 height 71
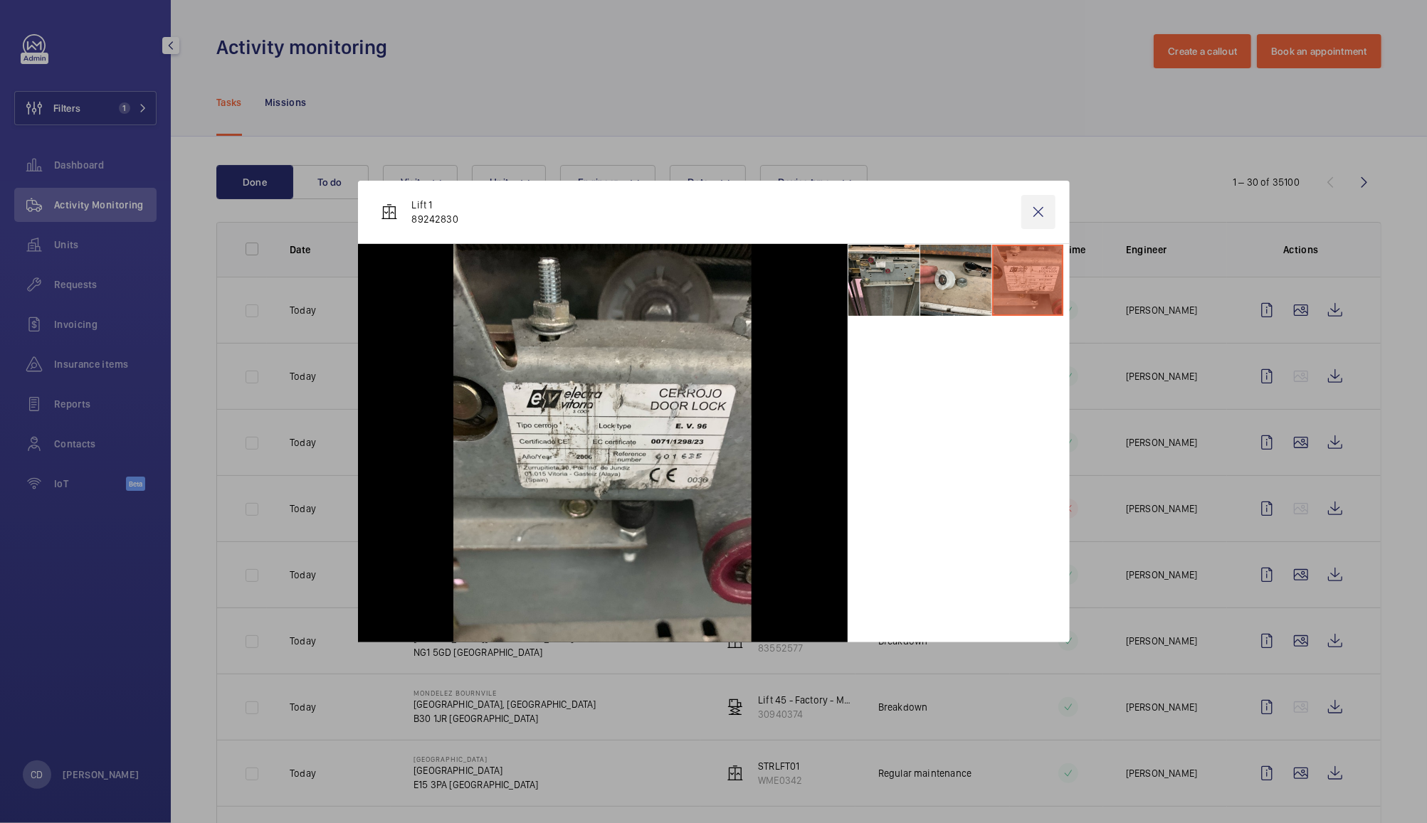
click at [1043, 216] on wm-front-icon-button at bounding box center [1038, 212] width 34 height 34
click at [1330, 308] on wm-front-icon-button at bounding box center [1335, 310] width 34 height 34
